Goal: Transaction & Acquisition: Purchase product/service

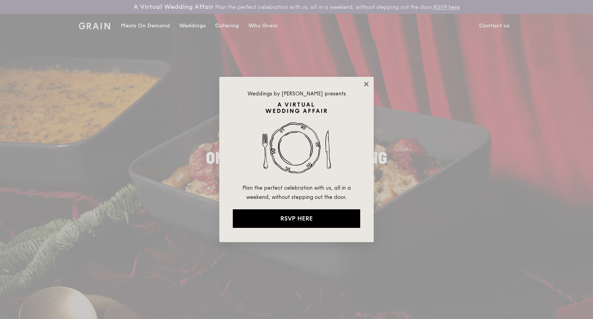
click at [368, 81] on icon at bounding box center [366, 84] width 7 height 7
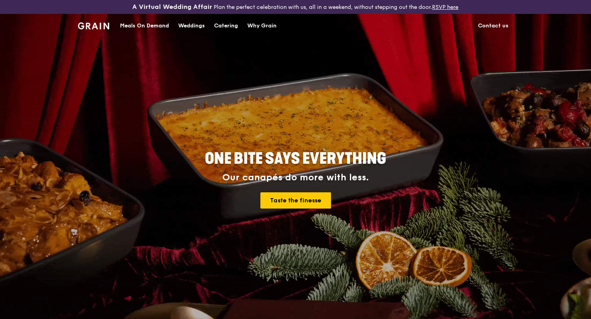
click at [152, 25] on div "Meals On Demand" at bounding box center [144, 25] width 49 height 23
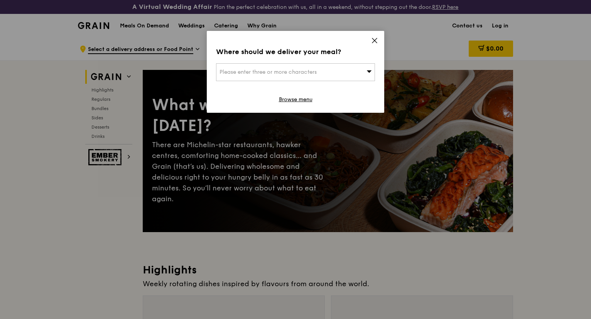
click at [331, 74] on div "Please enter three or more characters" at bounding box center [295, 72] width 159 height 18
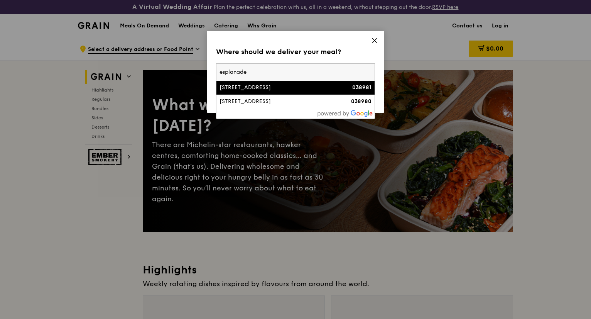
type input "esplanade"
click at [295, 84] on div "[STREET_ADDRESS]" at bounding box center [277, 88] width 114 height 8
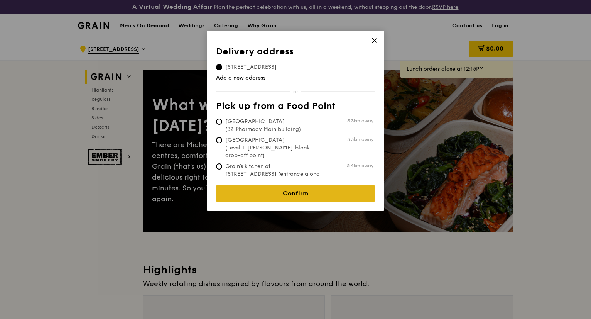
click at [300, 188] on link "Confirm" at bounding box center [295, 193] width 159 height 16
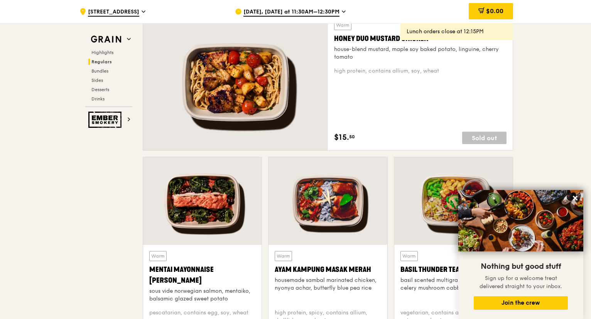
scroll to position [643, 0]
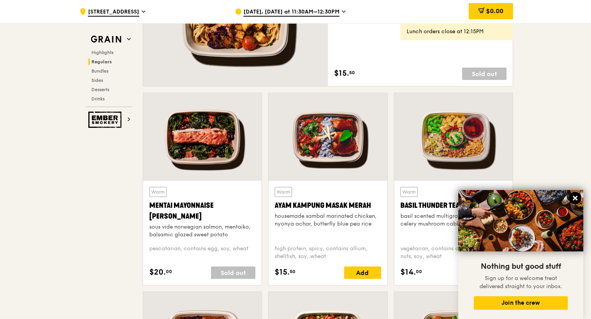
click at [577, 198] on icon at bounding box center [575, 198] width 7 height 7
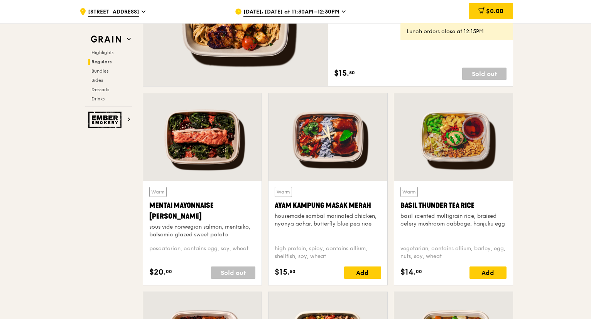
click at [331, 11] on span "[DATE], [DATE] at 11:30AM–12:30PM" at bounding box center [292, 12] width 96 height 8
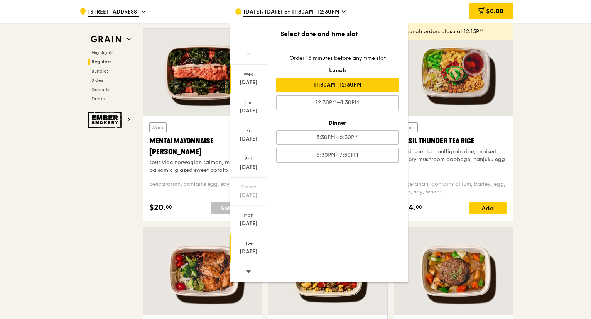
scroll to position [901, 0]
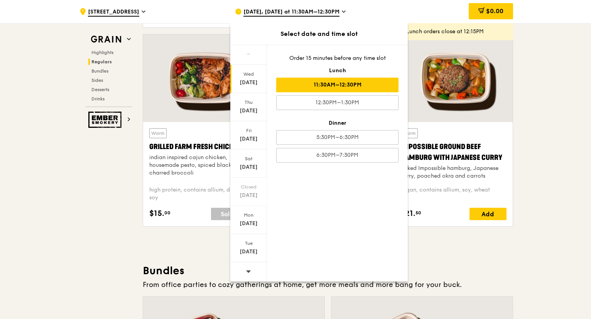
click at [247, 267] on span at bounding box center [248, 271] width 5 height 18
click at [250, 271] on div at bounding box center [248, 272] width 37 height 20
click at [248, 255] on div "[DATE]" at bounding box center [248, 248] width 37 height 28
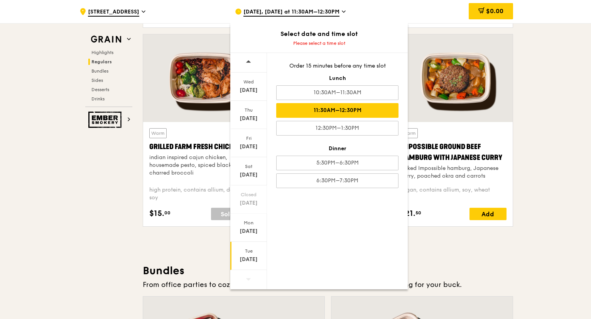
click at [320, 108] on div "11:30AM–12:30PM" at bounding box center [337, 110] width 122 height 15
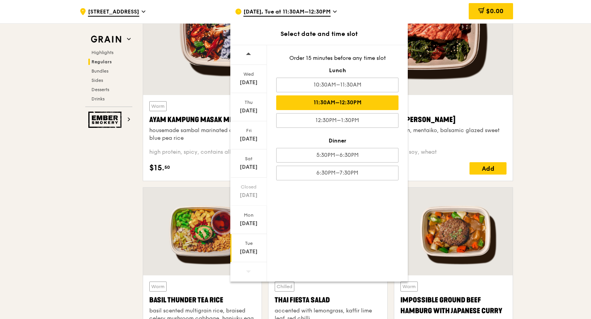
scroll to position [903, 0]
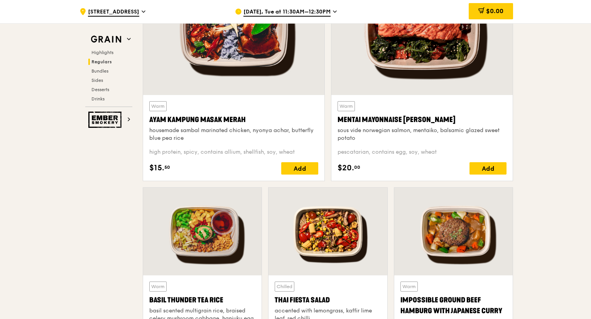
scroll to position [646, 0]
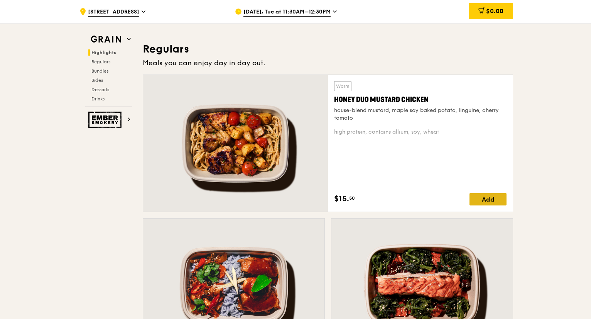
click at [488, 199] on div "Add" at bounding box center [488, 199] width 37 height 12
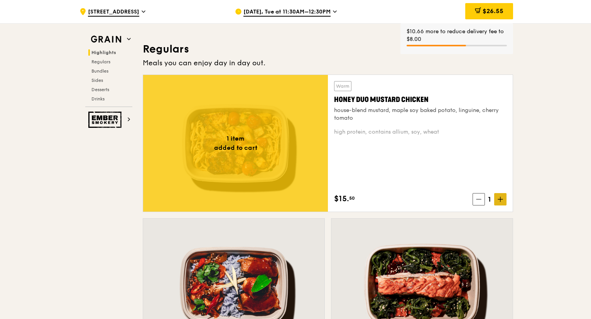
click at [495, 197] on span at bounding box center [501, 199] width 12 height 12
drag, startPoint x: 495, startPoint y: 197, endPoint x: 505, endPoint y: 198, distance: 10.5
click at [496, 197] on span at bounding box center [501, 199] width 12 height 12
click at [505, 198] on span at bounding box center [501, 199] width 12 height 12
click at [504, 198] on span at bounding box center [501, 199] width 12 height 12
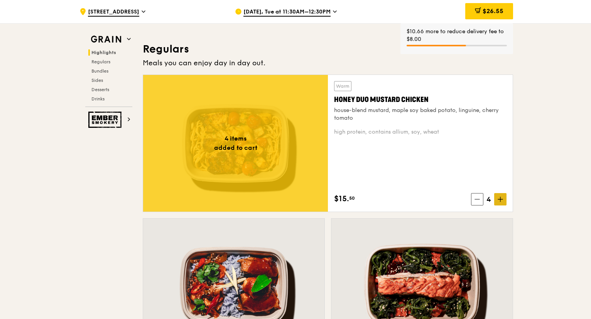
click at [504, 198] on span at bounding box center [501, 199] width 12 height 12
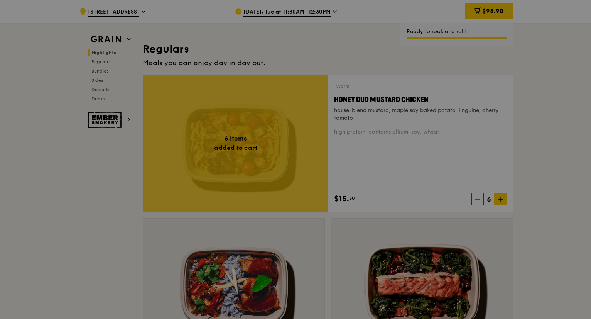
type input "6"
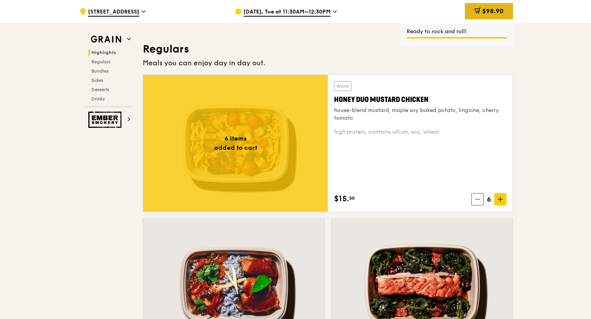
click at [487, 14] on span "$98.90" at bounding box center [493, 10] width 21 height 7
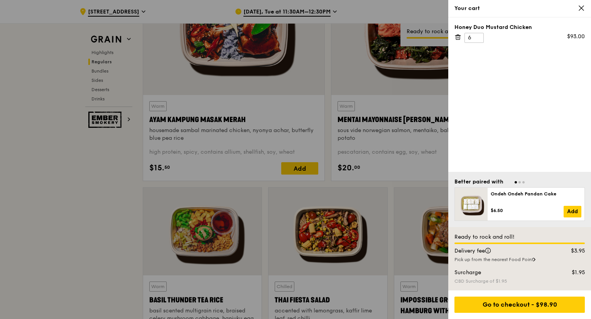
scroll to position [1032, 0]
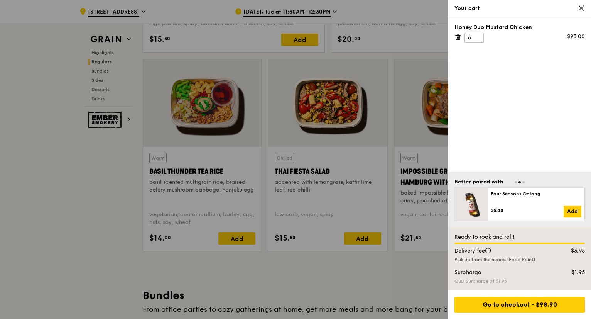
click at [581, 5] on icon at bounding box center [581, 8] width 7 height 7
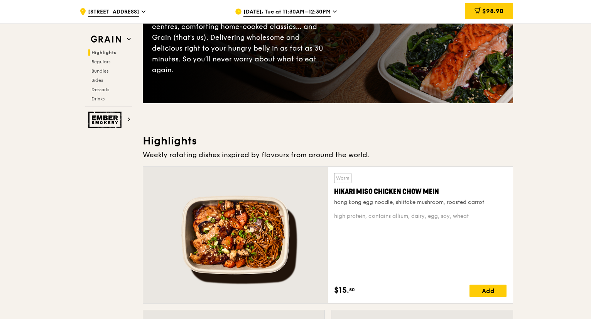
scroll to position [193, 0]
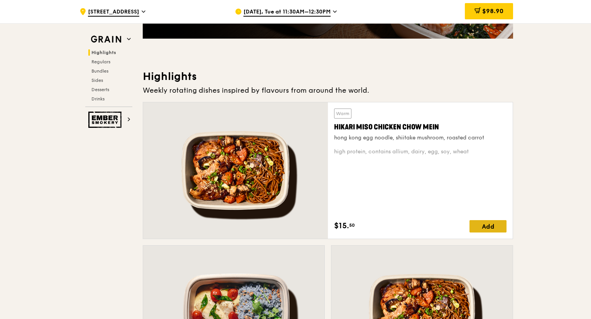
click at [487, 225] on div "Add" at bounding box center [488, 226] width 37 height 12
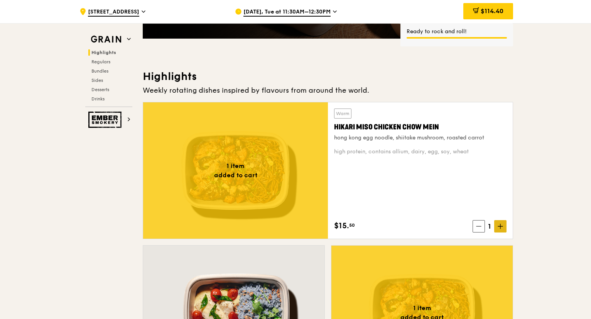
click at [502, 227] on icon at bounding box center [500, 226] width 5 height 5
click at [501, 227] on icon at bounding box center [500, 226] width 5 height 5
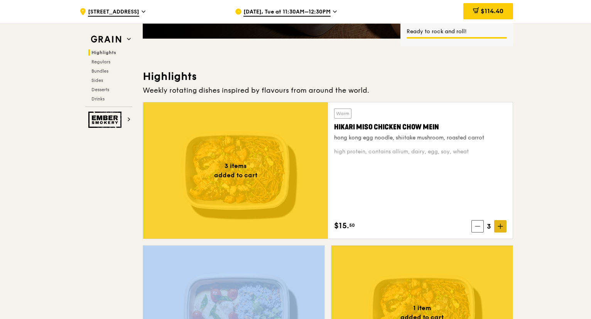
click at [501, 227] on icon at bounding box center [500, 226] width 5 height 5
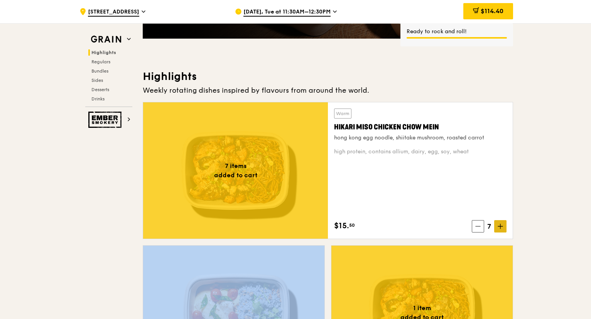
click at [501, 227] on icon at bounding box center [500, 226] width 5 height 5
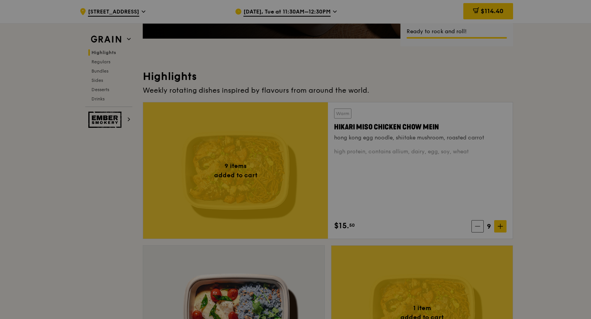
click at [493, 17] on div at bounding box center [295, 159] width 591 height 319
type input "9"
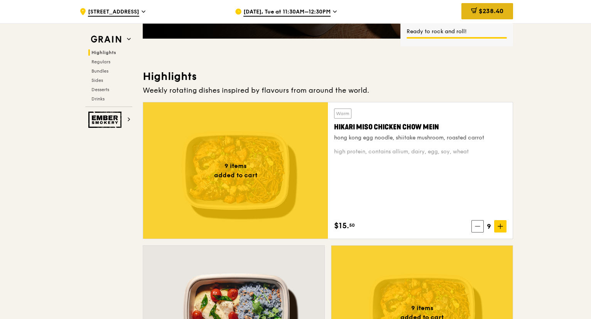
click at [496, 11] on span "$238.40" at bounding box center [491, 10] width 25 height 7
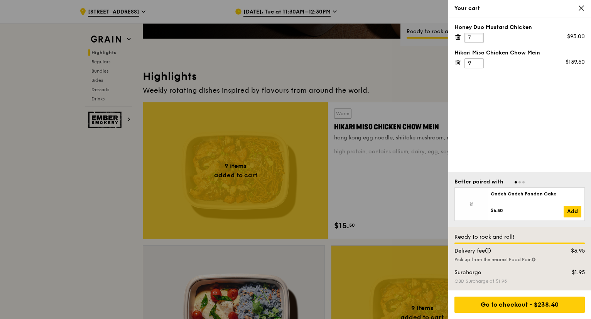
click at [478, 35] on input "7" at bounding box center [474, 38] width 19 height 10
click at [478, 35] on input "8" at bounding box center [474, 38] width 19 height 10
click at [478, 35] on input "9" at bounding box center [474, 38] width 19 height 10
type input "10"
click at [478, 35] on input "10" at bounding box center [474, 38] width 19 height 10
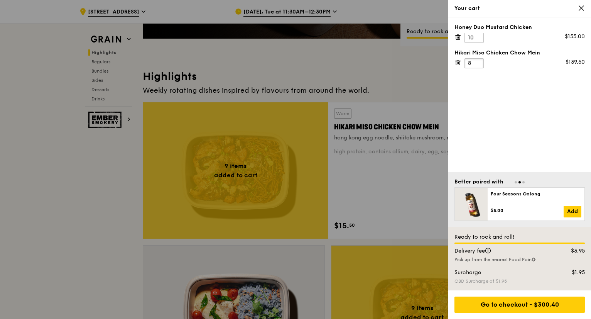
click at [476, 63] on input "8" at bounding box center [474, 63] width 19 height 10
click at [478, 61] on input "7" at bounding box center [474, 63] width 19 height 10
click at [478, 61] on input "6" at bounding box center [474, 63] width 19 height 10
click at [478, 60] on input "7" at bounding box center [474, 63] width 19 height 10
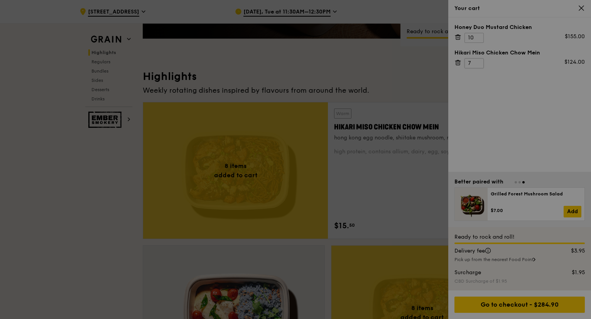
click at [479, 60] on div at bounding box center [295, 159] width 591 height 319
click at [478, 60] on div at bounding box center [295, 159] width 591 height 319
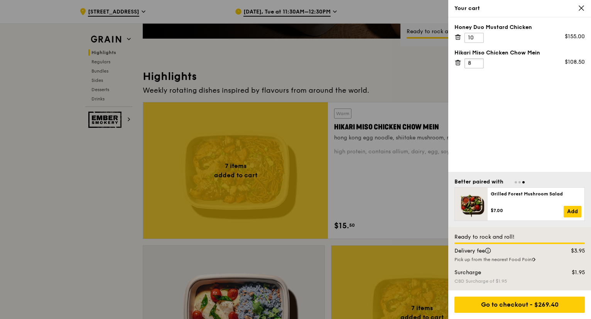
click at [478, 61] on input "8" at bounding box center [474, 63] width 19 height 10
click at [478, 61] on input "9" at bounding box center [474, 63] width 19 height 10
click at [478, 61] on input "10" at bounding box center [474, 63] width 19 height 10
click at [477, 59] on input "10" at bounding box center [474, 63] width 19 height 10
click at [478, 59] on input "11" at bounding box center [474, 63] width 19 height 10
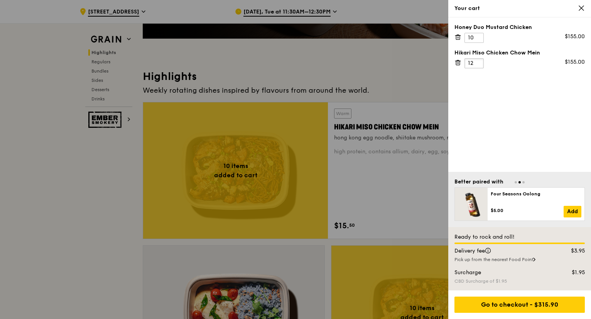
click at [478, 59] on input "12" at bounding box center [474, 63] width 19 height 10
click at [478, 59] on input "13" at bounding box center [474, 63] width 19 height 10
click at [478, 59] on input "14" at bounding box center [474, 63] width 19 height 10
type input "15"
click at [478, 59] on input "15" at bounding box center [474, 63] width 19 height 10
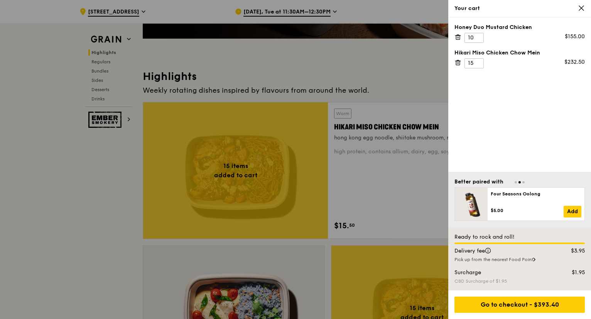
drag, startPoint x: 584, startPoint y: 10, endPoint x: 537, endPoint y: 36, distance: 53.4
click at [583, 10] on icon at bounding box center [581, 8] width 5 height 5
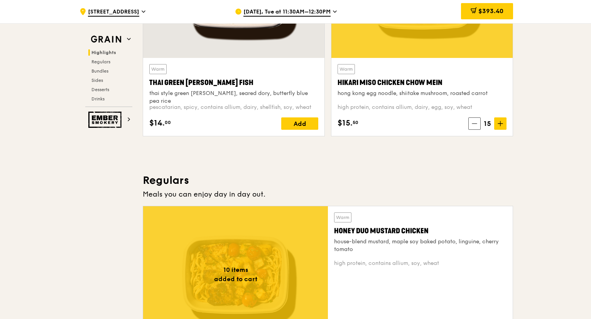
scroll to position [579, 0]
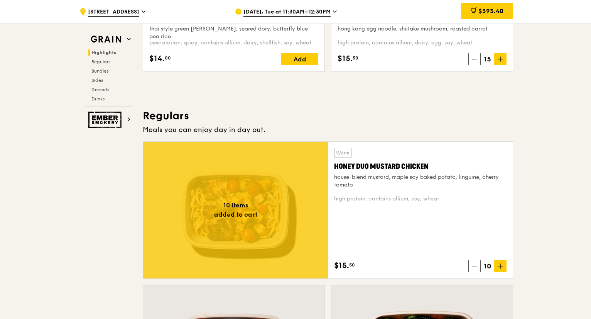
click at [320, 13] on span "[DATE], Tue at 11:30AM–12:30PM" at bounding box center [287, 12] width 87 height 8
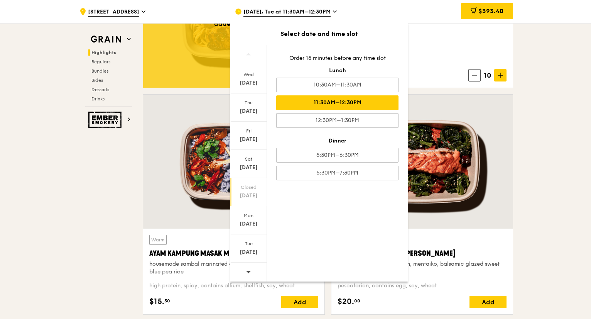
scroll to position [0, 0]
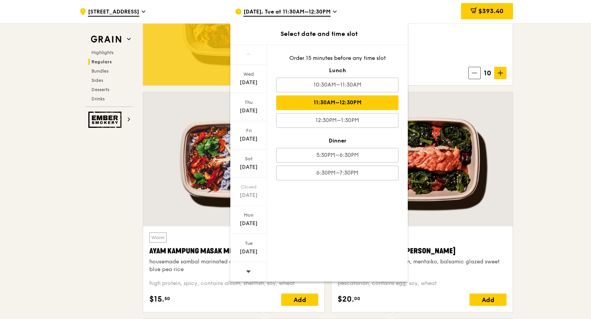
click at [251, 269] on div at bounding box center [248, 272] width 37 height 20
click at [250, 269] on div at bounding box center [248, 272] width 37 height 20
click at [250, 269] on icon at bounding box center [248, 271] width 5 height 6
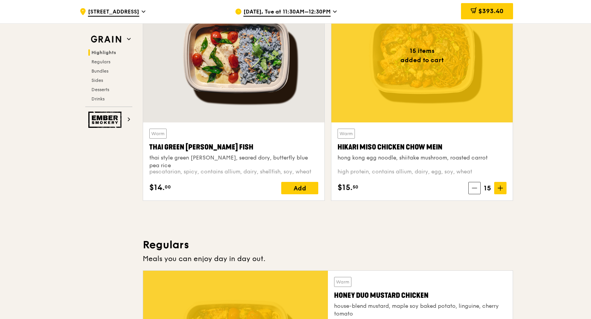
scroll to position [386, 0]
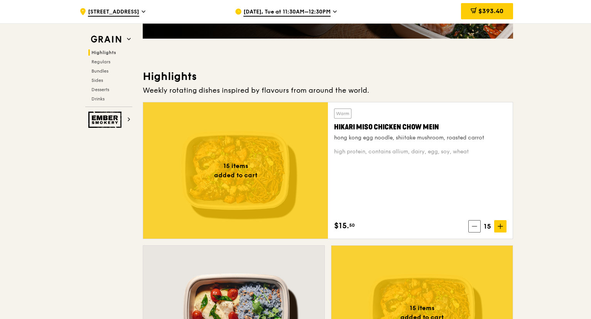
scroll to position [0, 0]
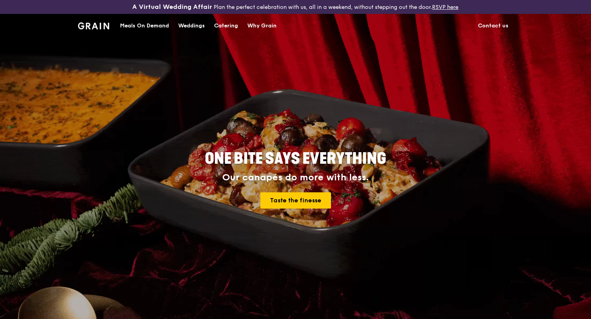
click at [145, 22] on div "Meals On Demand" at bounding box center [144, 25] width 49 height 23
